Goal: Communication & Community: Answer question/provide support

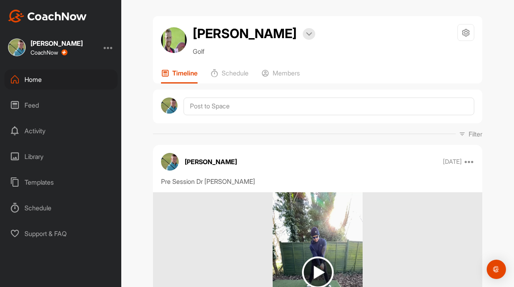
click at [31, 81] on div "Home" at bounding box center [60, 79] width 113 height 20
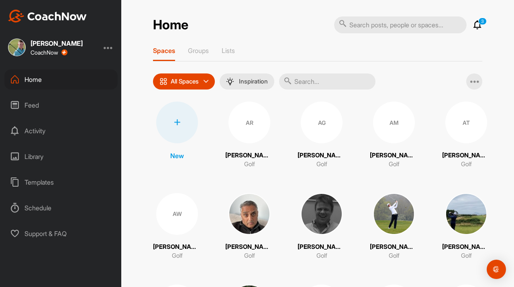
click at [379, 30] on input "text" at bounding box center [400, 24] width 132 height 17
type input "[PERSON_NAME] [PERSON_NAME]"
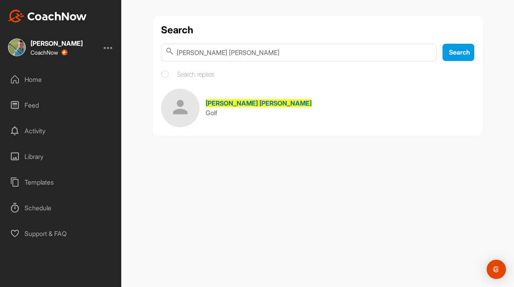
click at [224, 102] on span "[PERSON_NAME] [PERSON_NAME]" at bounding box center [259, 103] width 106 height 8
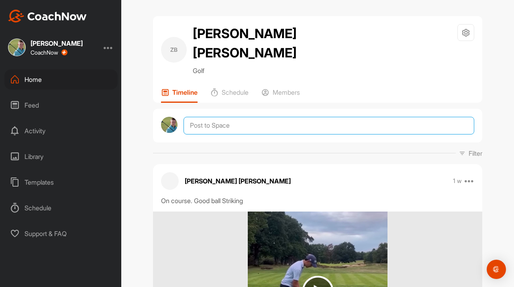
click at [222, 117] on textarea at bounding box center [328, 126] width 291 height 18
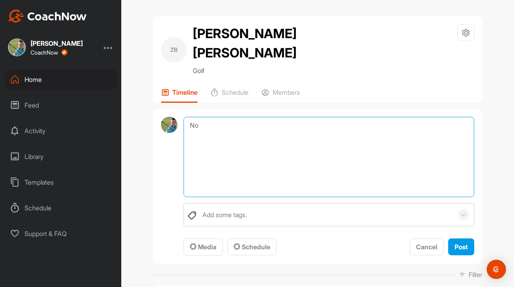
type textarea "N"
click at [233, 117] on textarea "Video Call:" at bounding box center [328, 157] width 291 height 80
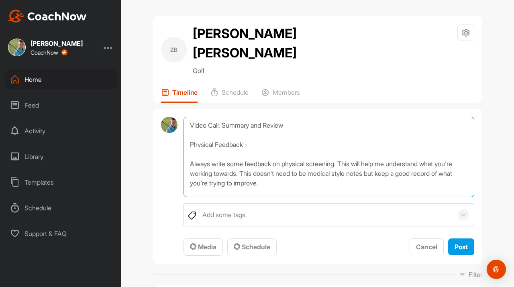
scroll to position [10, 0]
click at [193, 171] on textarea "Video Call: Summary and Review Physical Feedback - Always write some feedback o…" at bounding box center [328, 157] width 291 height 80
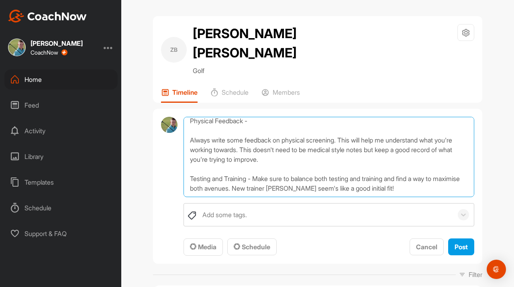
scroll to position [58, 0]
click at [193, 155] on textarea "Video Call: Summary and Review Physical Feedback - Always write some feedback o…" at bounding box center [328, 157] width 291 height 80
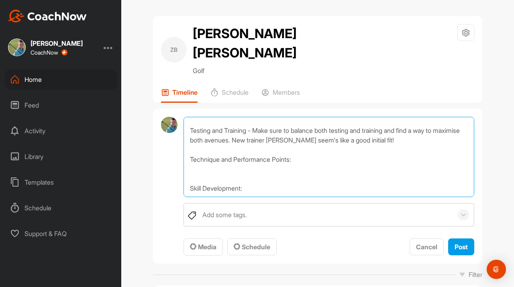
scroll to position [87, 0]
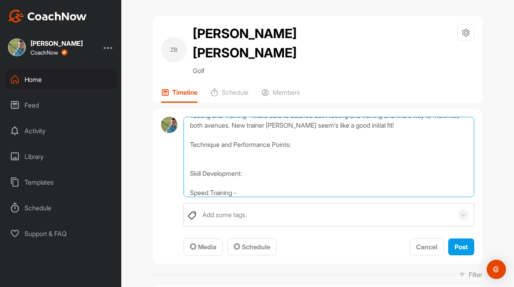
click at [248, 173] on textarea "Video Call: Summary and Review Physical Feedback - Always write some feedback o…" at bounding box center [328, 157] width 291 height 80
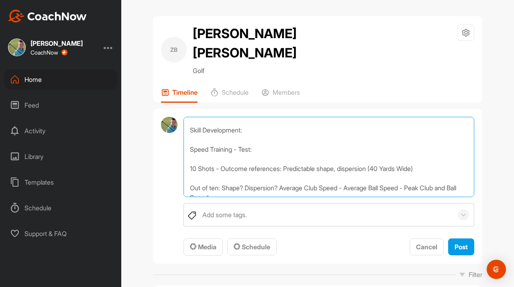
scroll to position [132, 0]
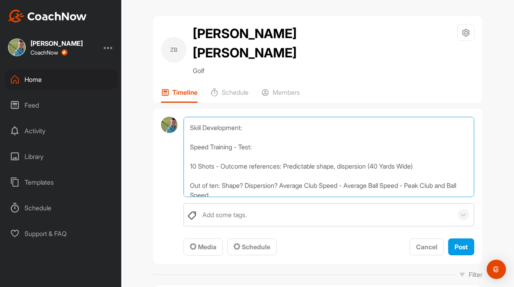
click at [273, 130] on textarea "Video Call: Summary and Review Physical Feedback - Always write some feedback o…" at bounding box center [328, 157] width 291 height 80
click at [236, 128] on textarea "Video Call: Summary and Review Physical Feedback - Always write some feedback o…" at bounding box center [328, 157] width 291 height 80
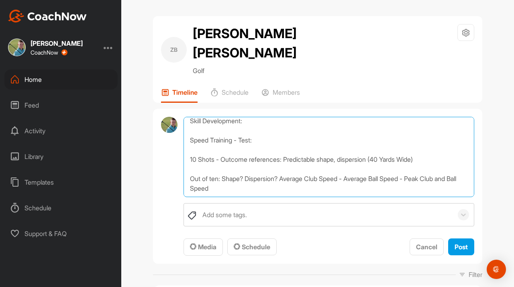
scroll to position [178, 0]
click at [193, 145] on textarea "Video Call: Summary and Review Physical Feedback - Always write some feedback o…" at bounding box center [328, 157] width 291 height 80
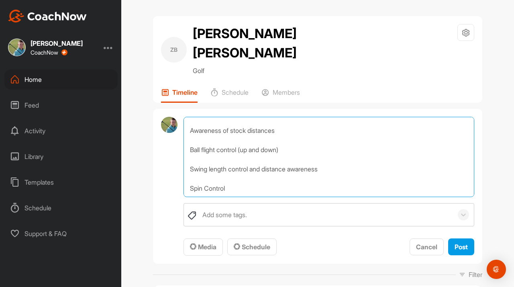
scroll to position [342, 0]
click at [191, 155] on textarea "Video Call: Summary and Review Physical Feedback - Always write some feedback o…" at bounding box center [328, 157] width 291 height 80
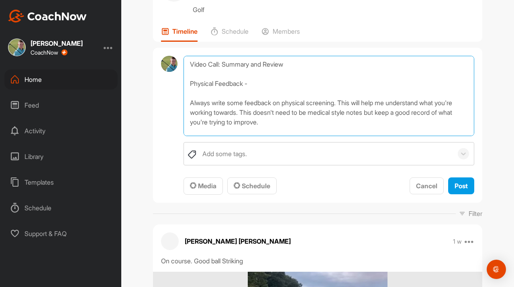
scroll to position [51, 0]
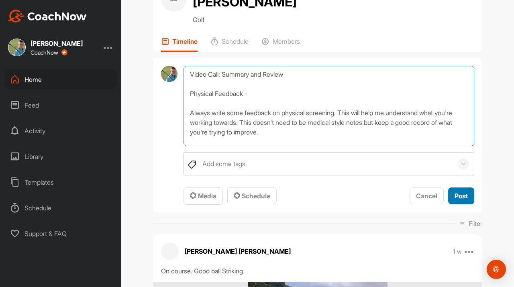
type textarea "Video Call: Summary and Review Physical Feedback - Always write some feedback o…"
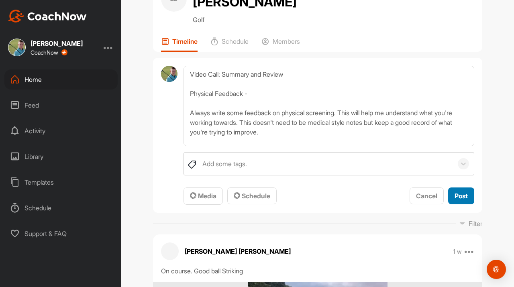
click at [463, 192] on span "Post" at bounding box center [460, 196] width 13 height 8
